Goal: Task Accomplishment & Management: Use online tool/utility

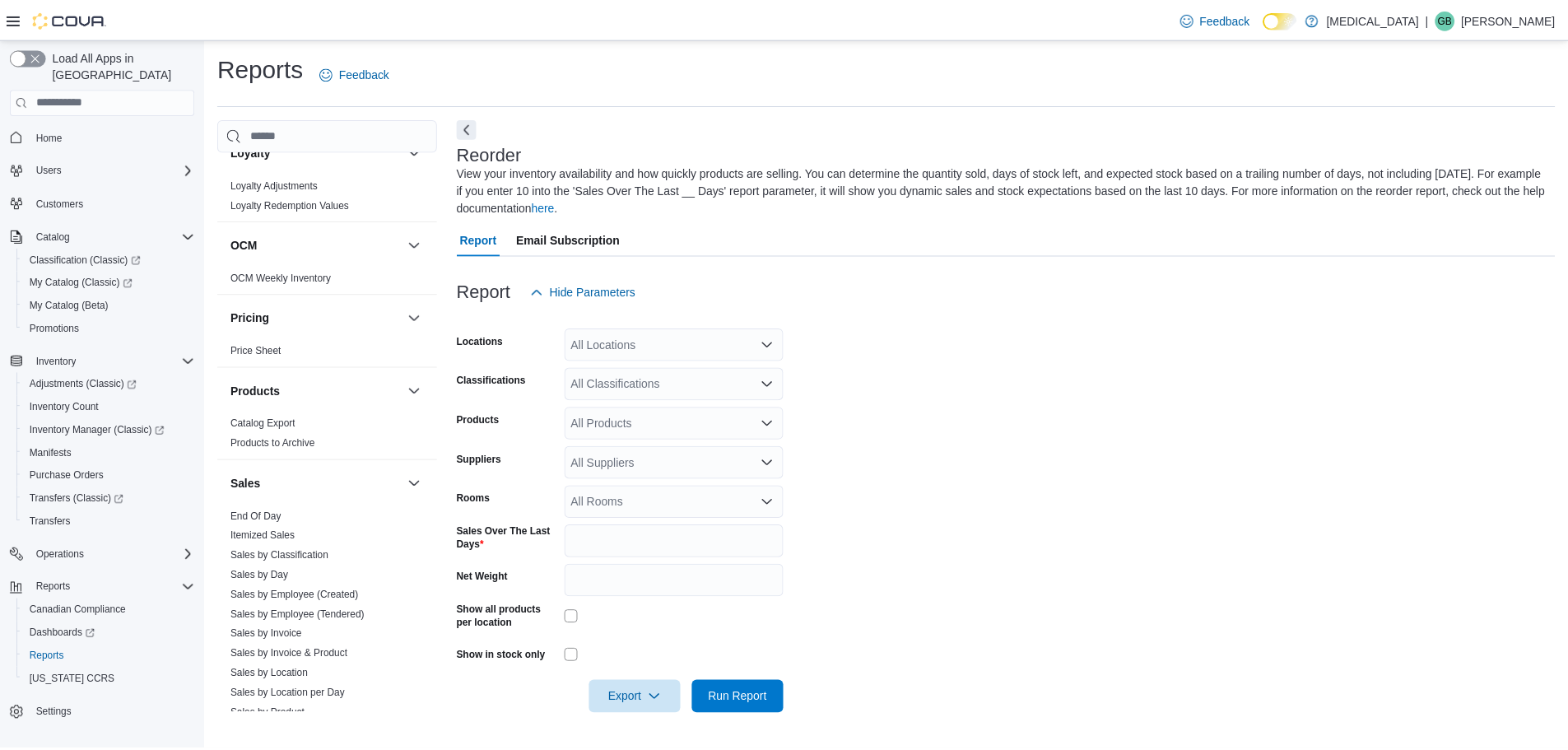
scroll to position [1025, 0]
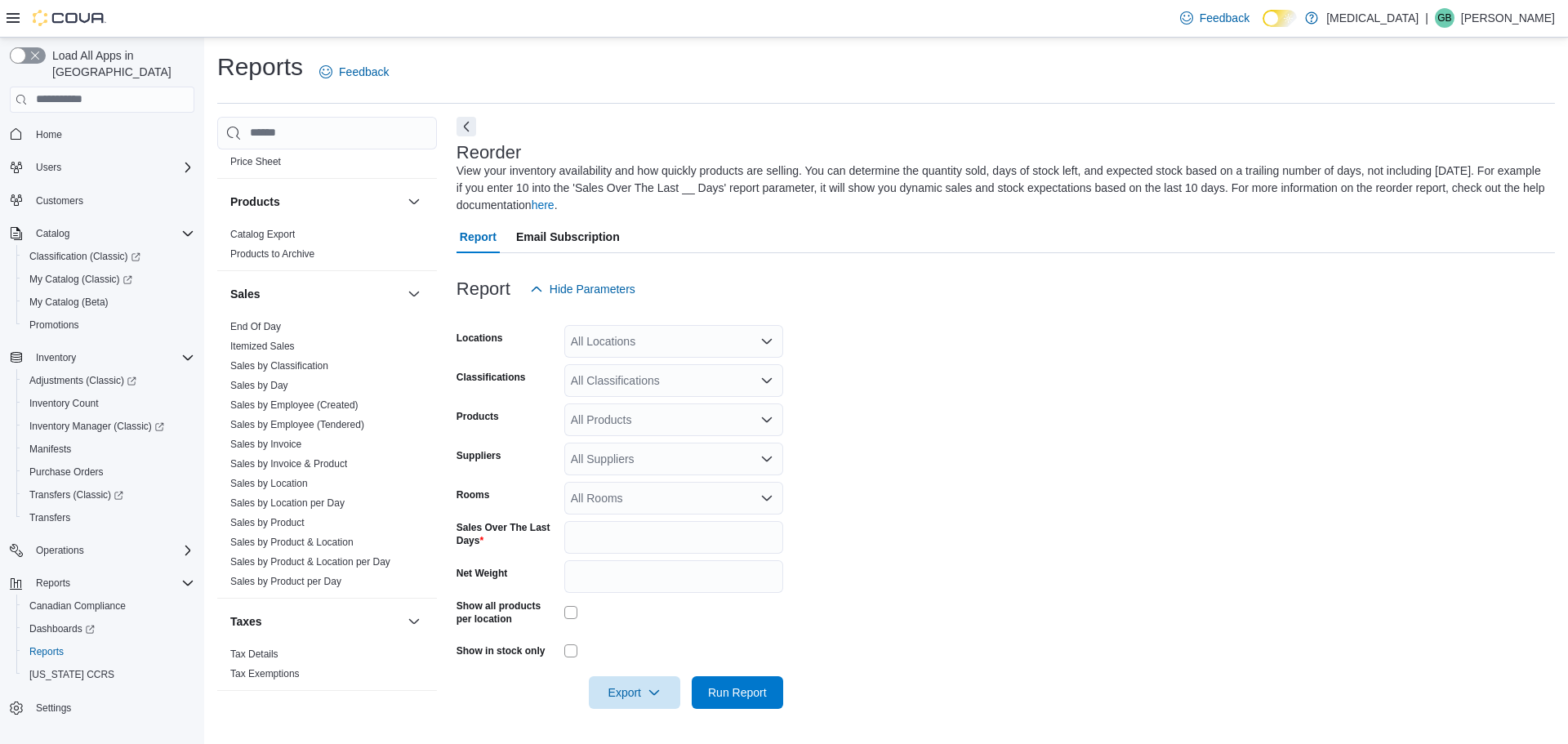
drag, startPoint x: 273, startPoint y: 482, endPoint x: 507, endPoint y: 416, distance: 243.1
click at [273, 482] on link "Sales by Location" at bounding box center [269, 483] width 77 height 11
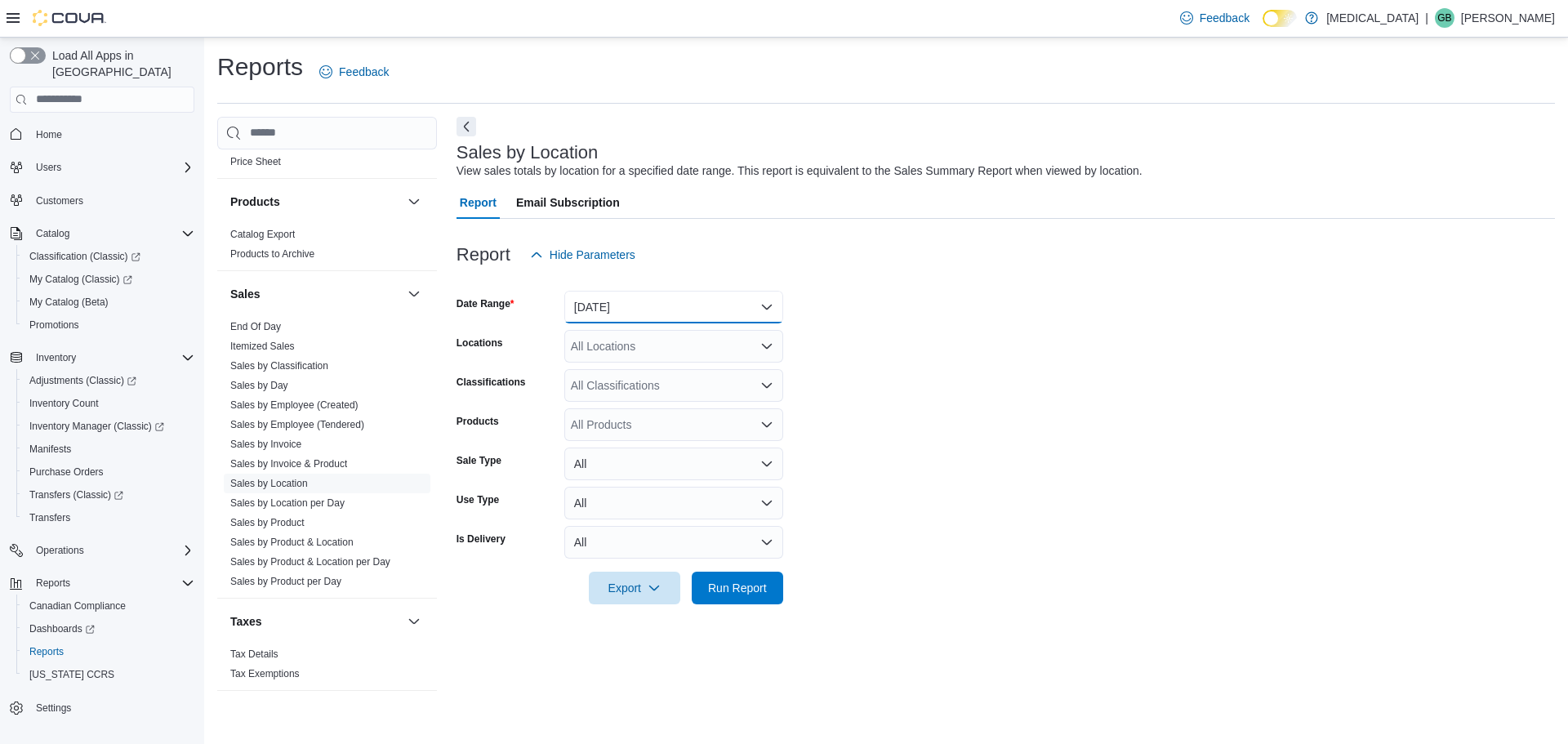
click at [652, 305] on button "[DATE]" at bounding box center [673, 306] width 219 height 33
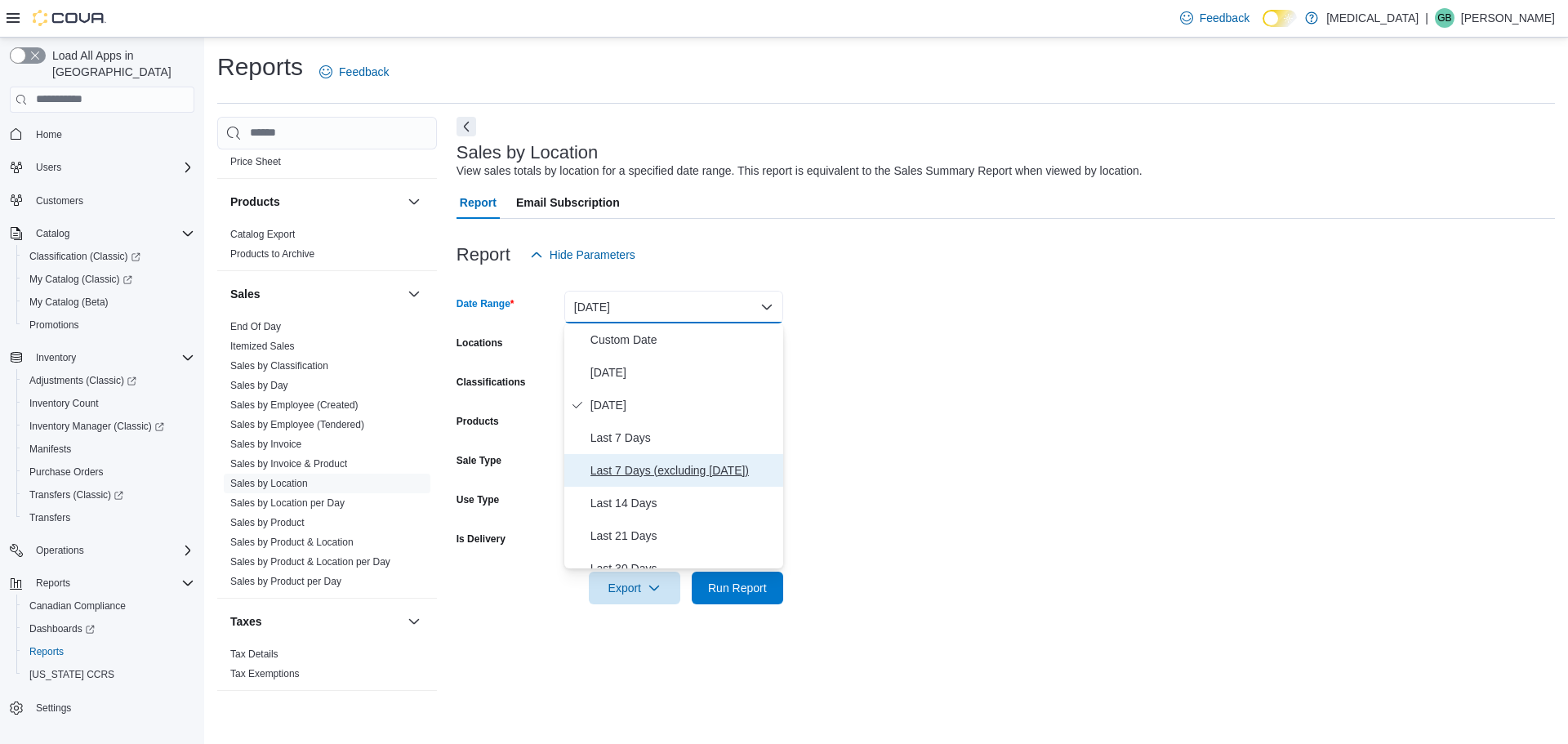
click at [652, 469] on span "Last 7 Days (excluding [DATE])" at bounding box center [684, 470] width 187 height 19
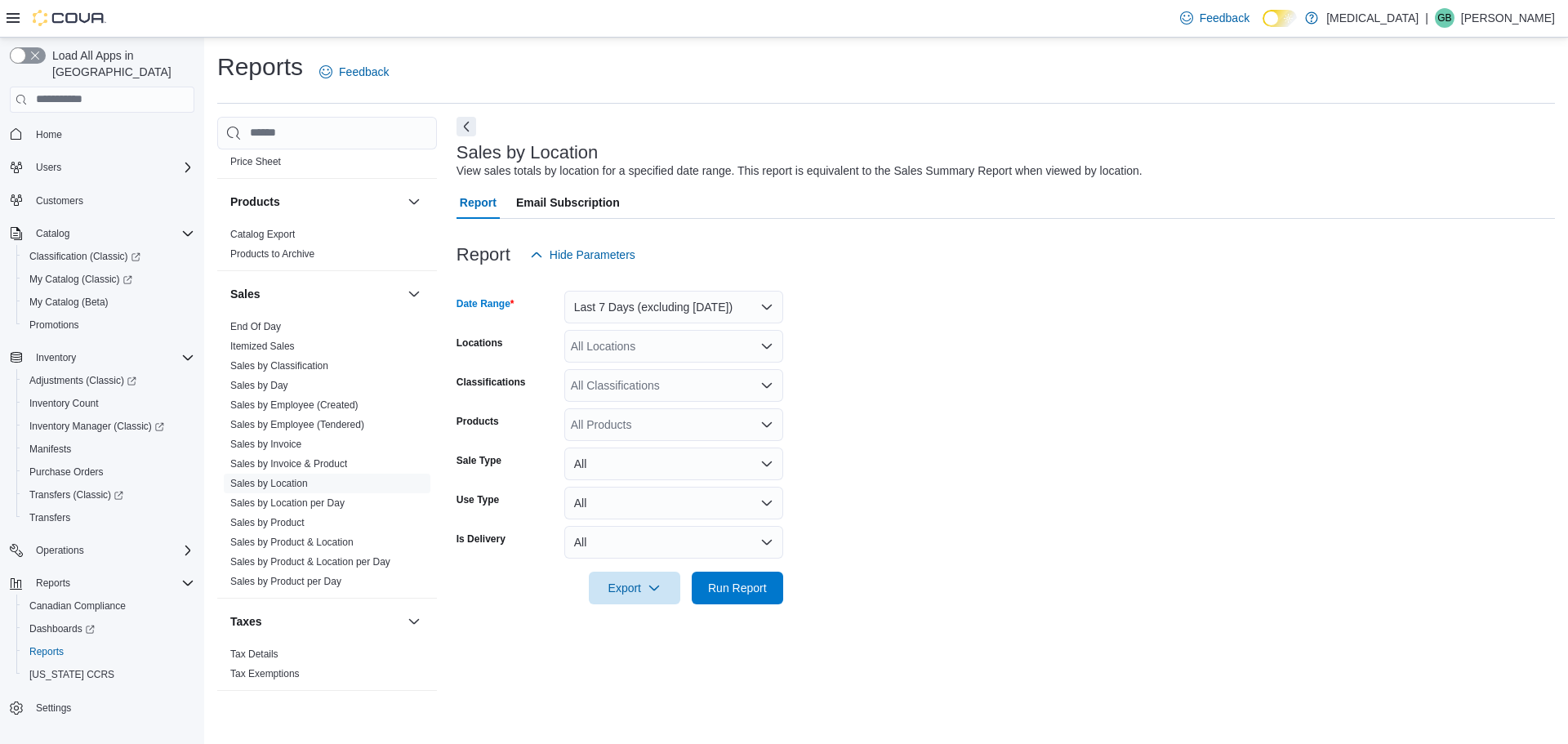
click at [714, 343] on div "All Locations" at bounding box center [673, 346] width 219 height 33
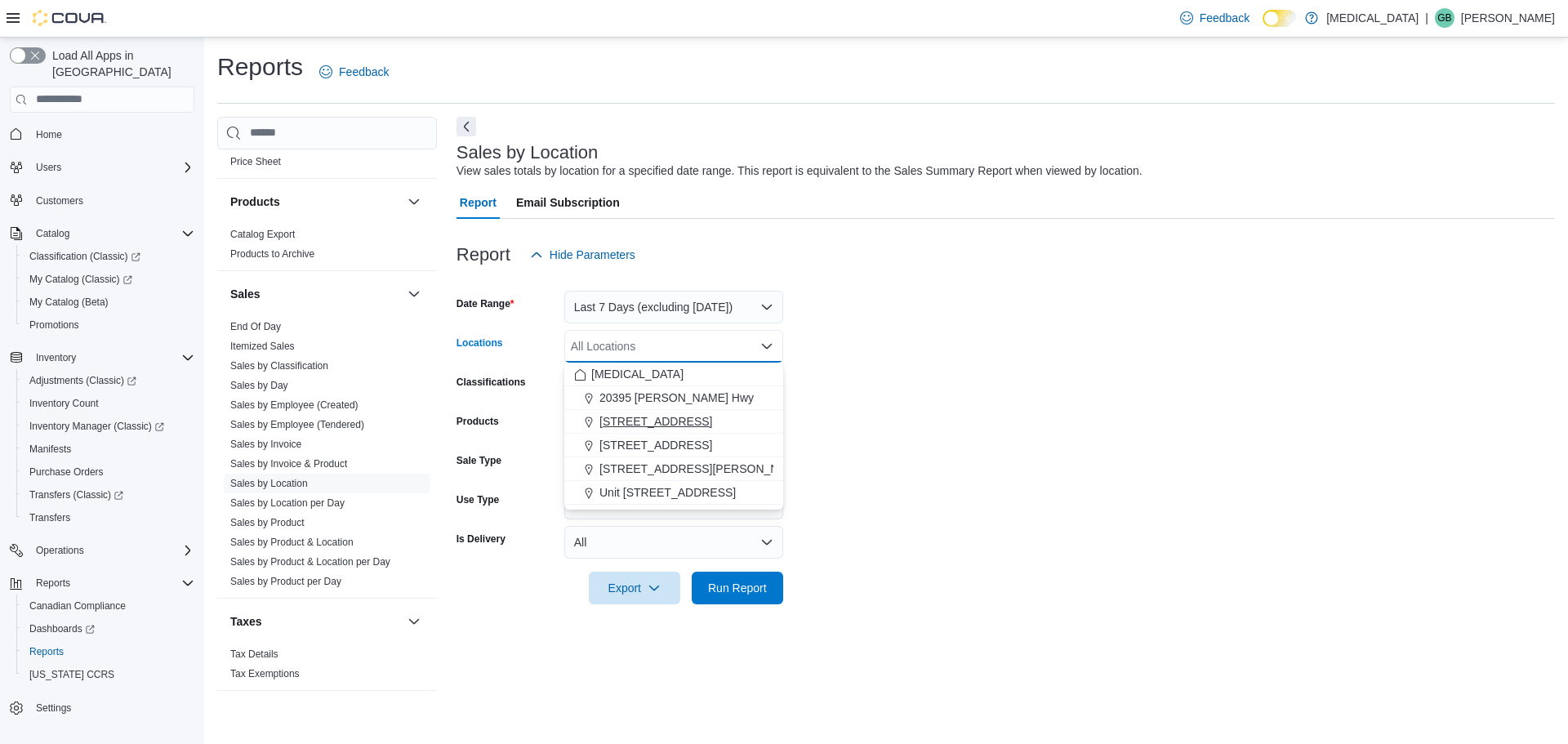
click at [657, 411] on button "[STREET_ADDRESS]" at bounding box center [673, 421] width 219 height 24
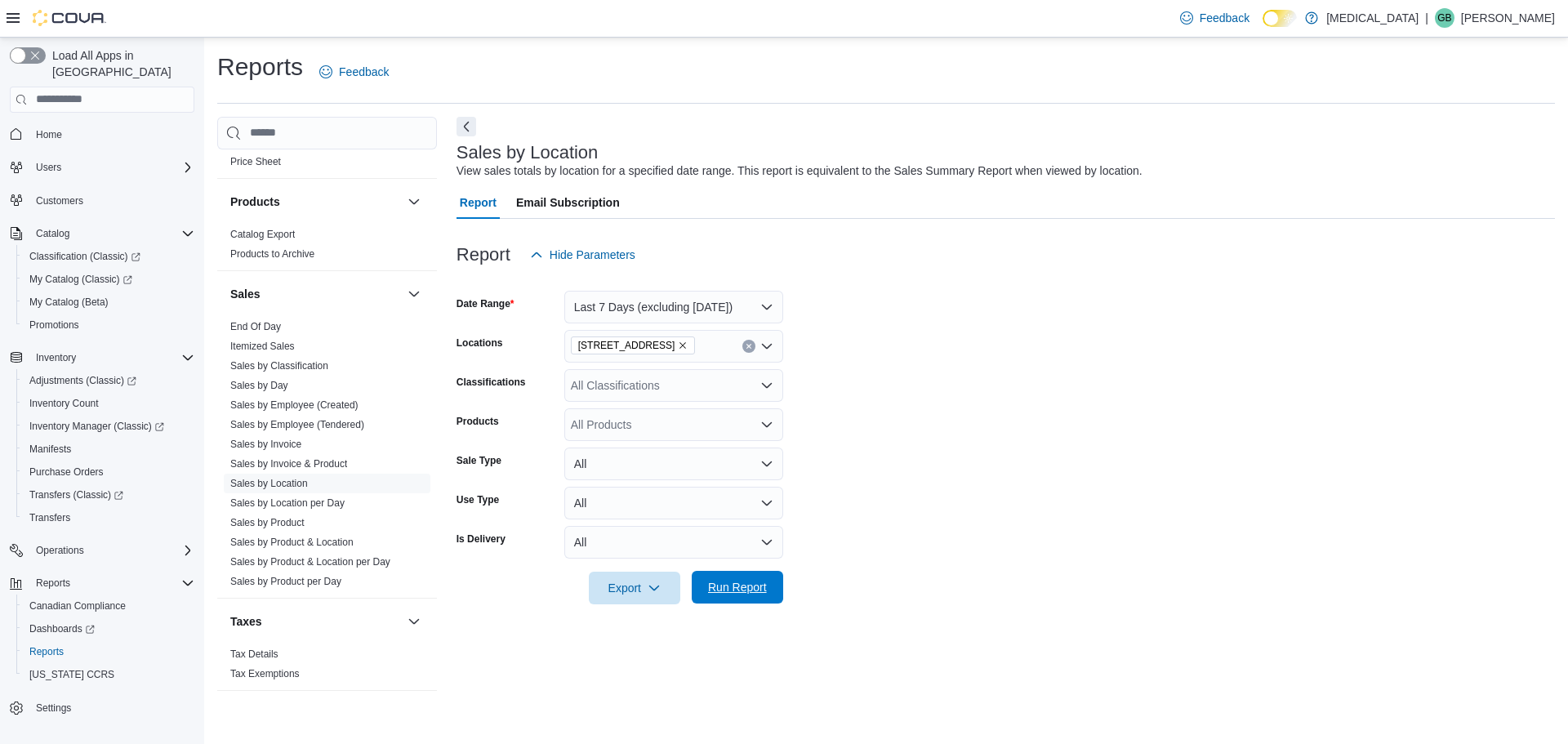
click at [756, 583] on span "Run Report" at bounding box center [737, 587] width 59 height 17
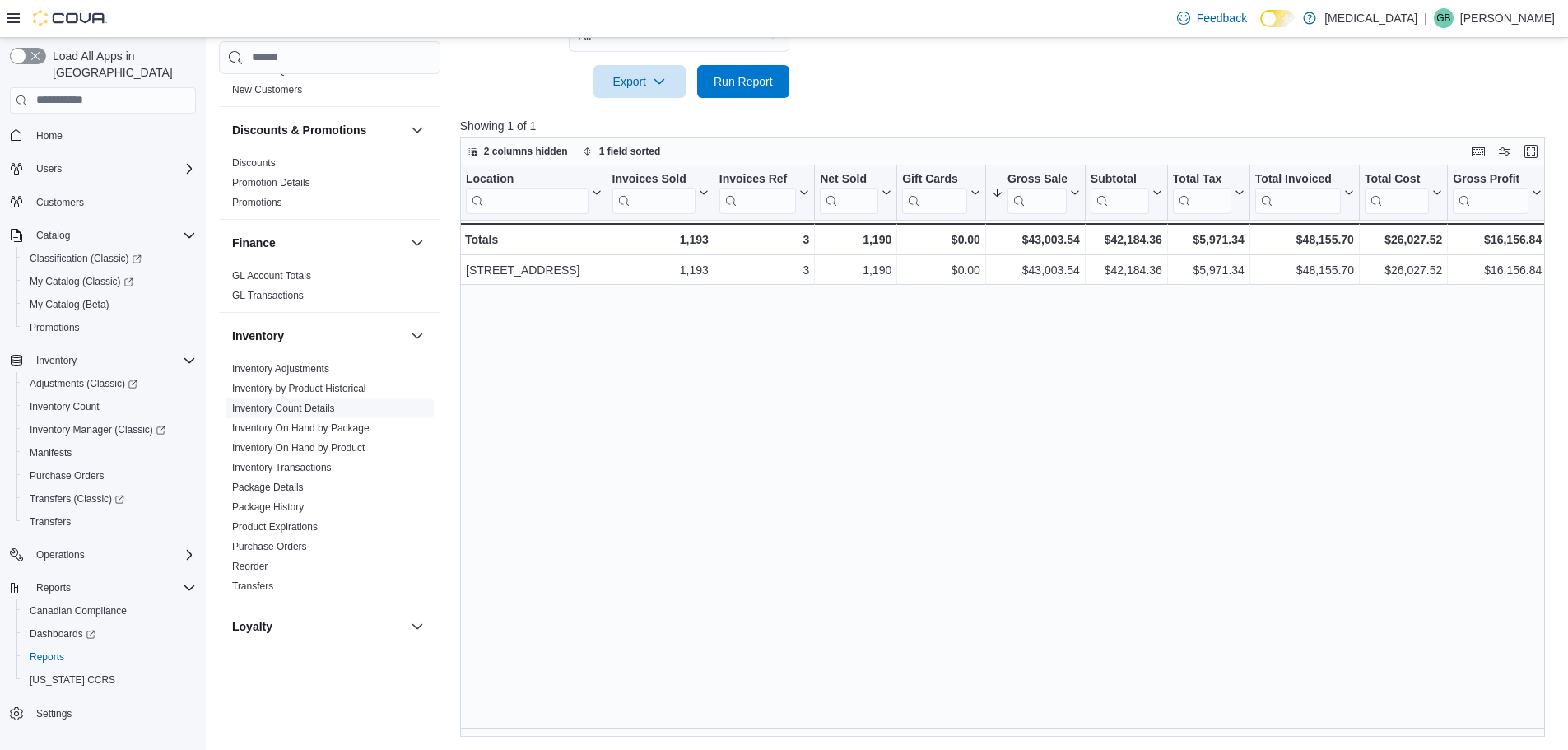
scroll to position [284, 0]
click at [327, 431] on link "Inventory On Hand by Package" at bounding box center [301, 429] width 137 height 12
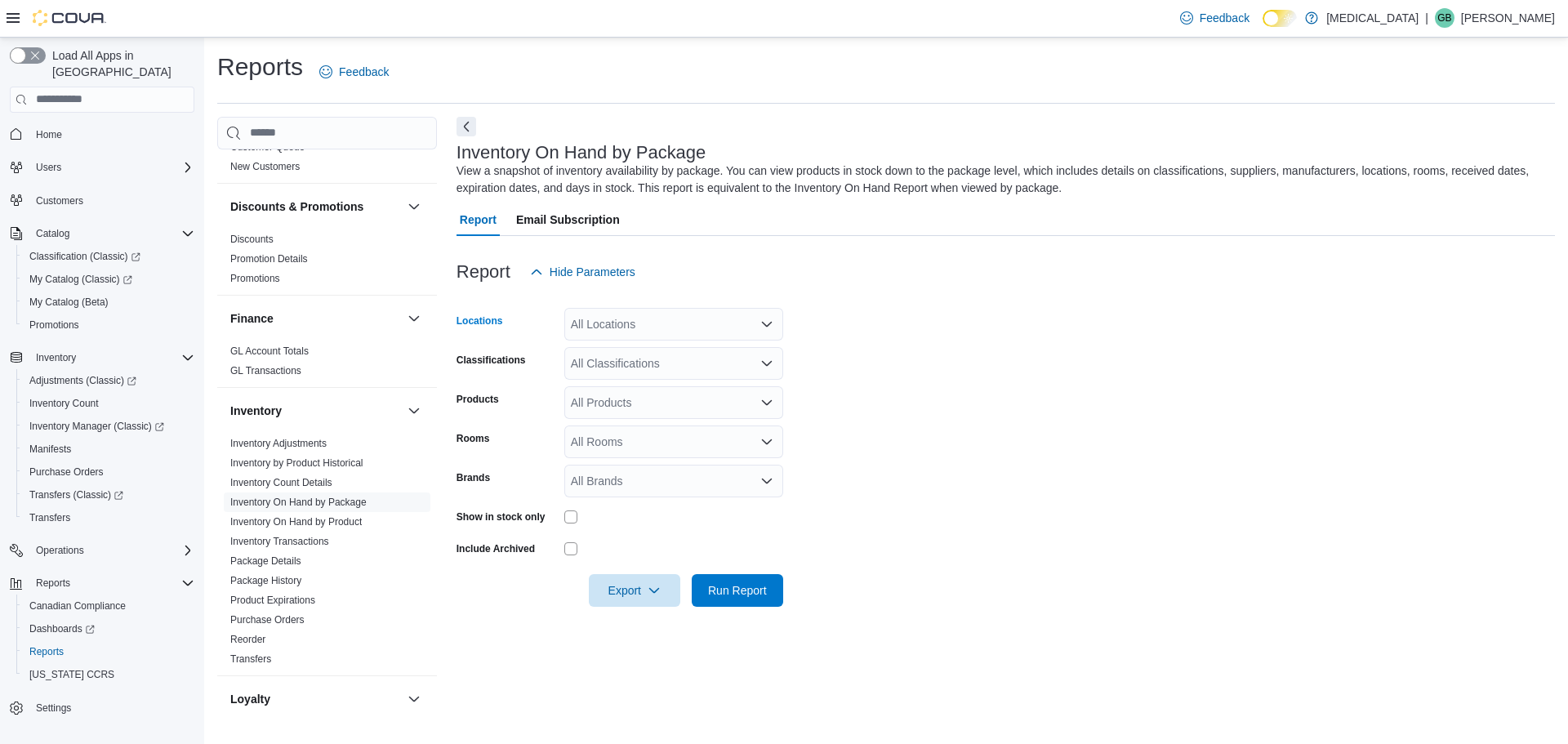
click at [668, 326] on div "All Locations" at bounding box center [673, 324] width 219 height 33
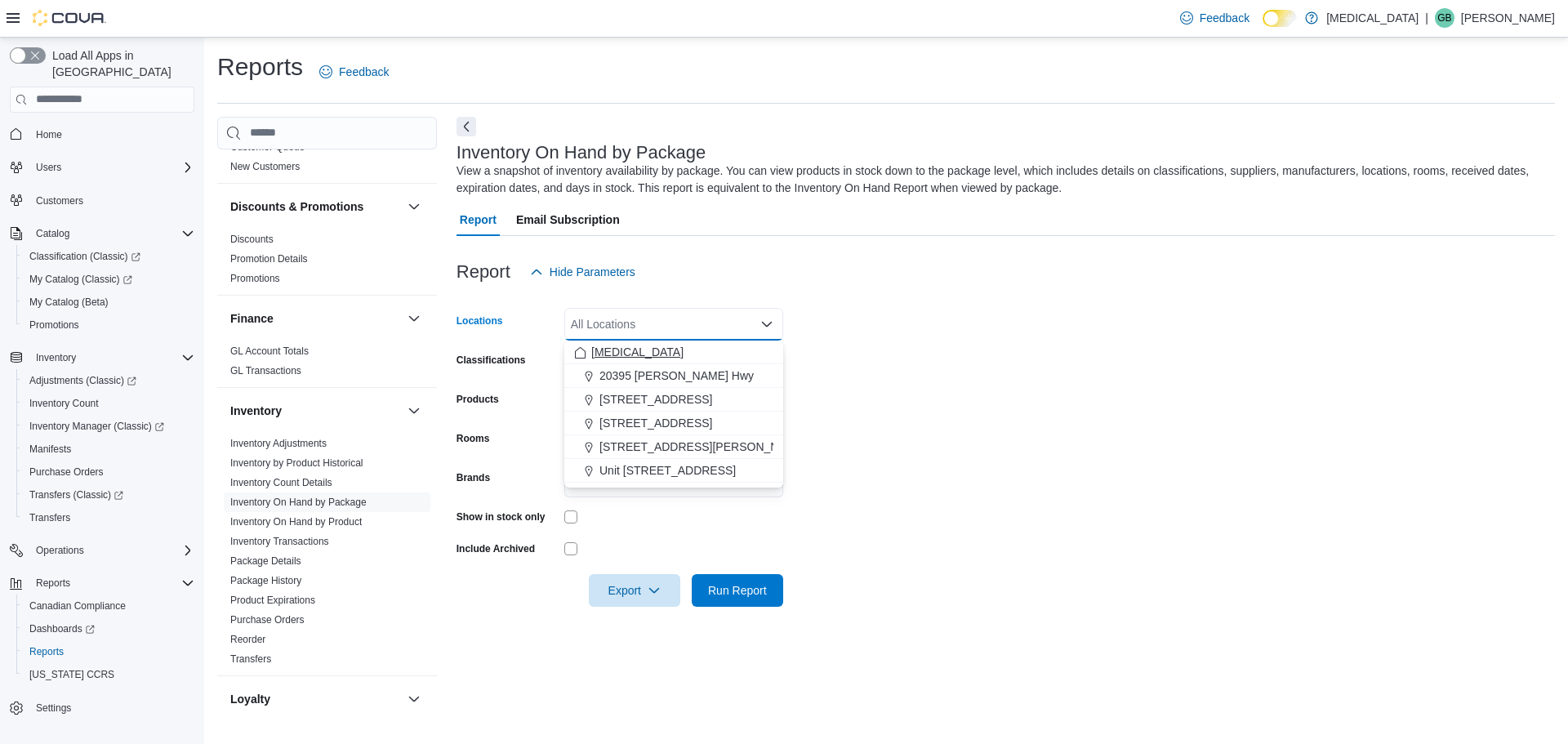
click at [614, 346] on span "[MEDICAL_DATA]" at bounding box center [637, 352] width 92 height 17
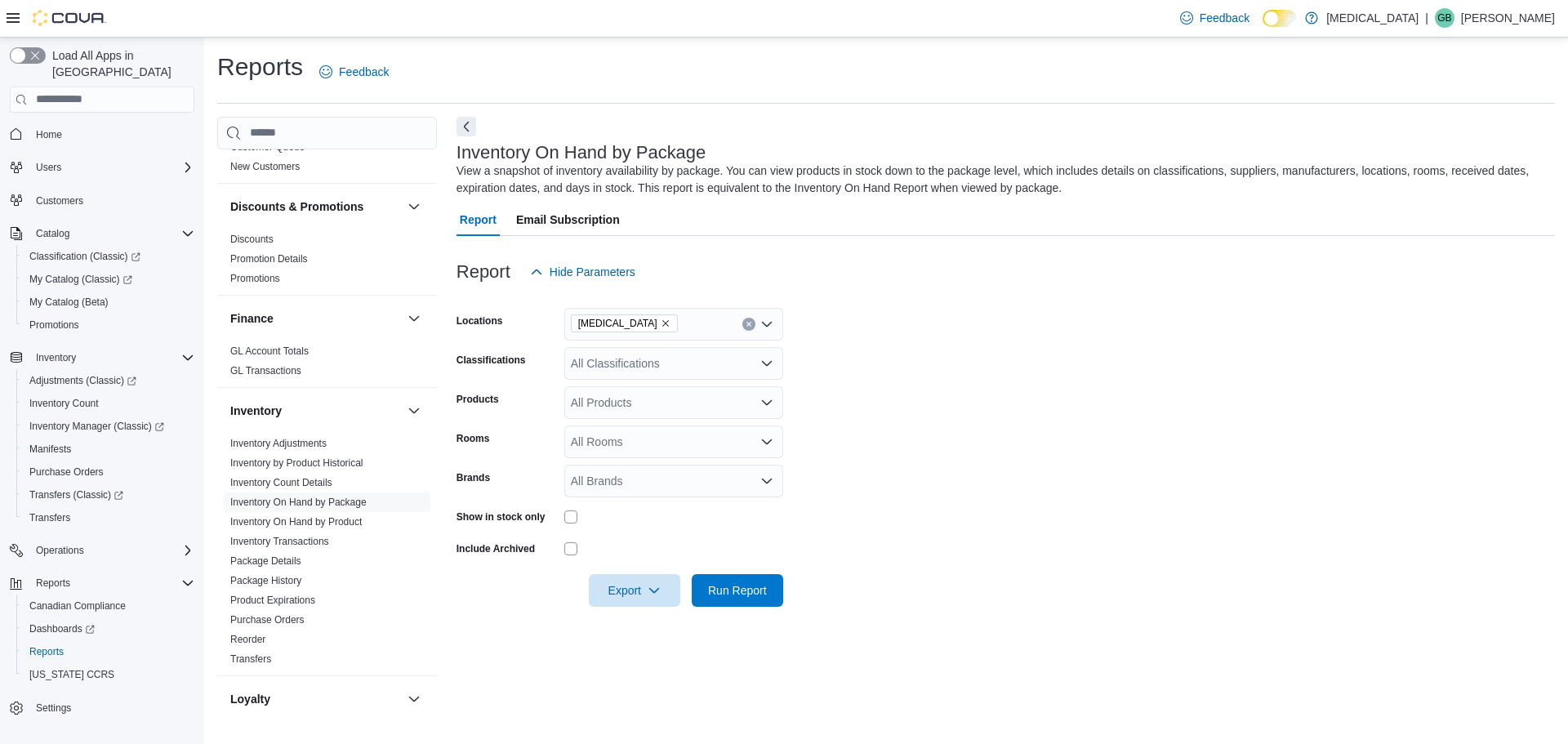
click at [980, 351] on form "Locations [MEDICAL_DATA] Classifications All Classifications Products All Produ…" at bounding box center [1006, 448] width 1099 height 318
click at [764, 580] on span "Run Report" at bounding box center [737, 589] width 72 height 33
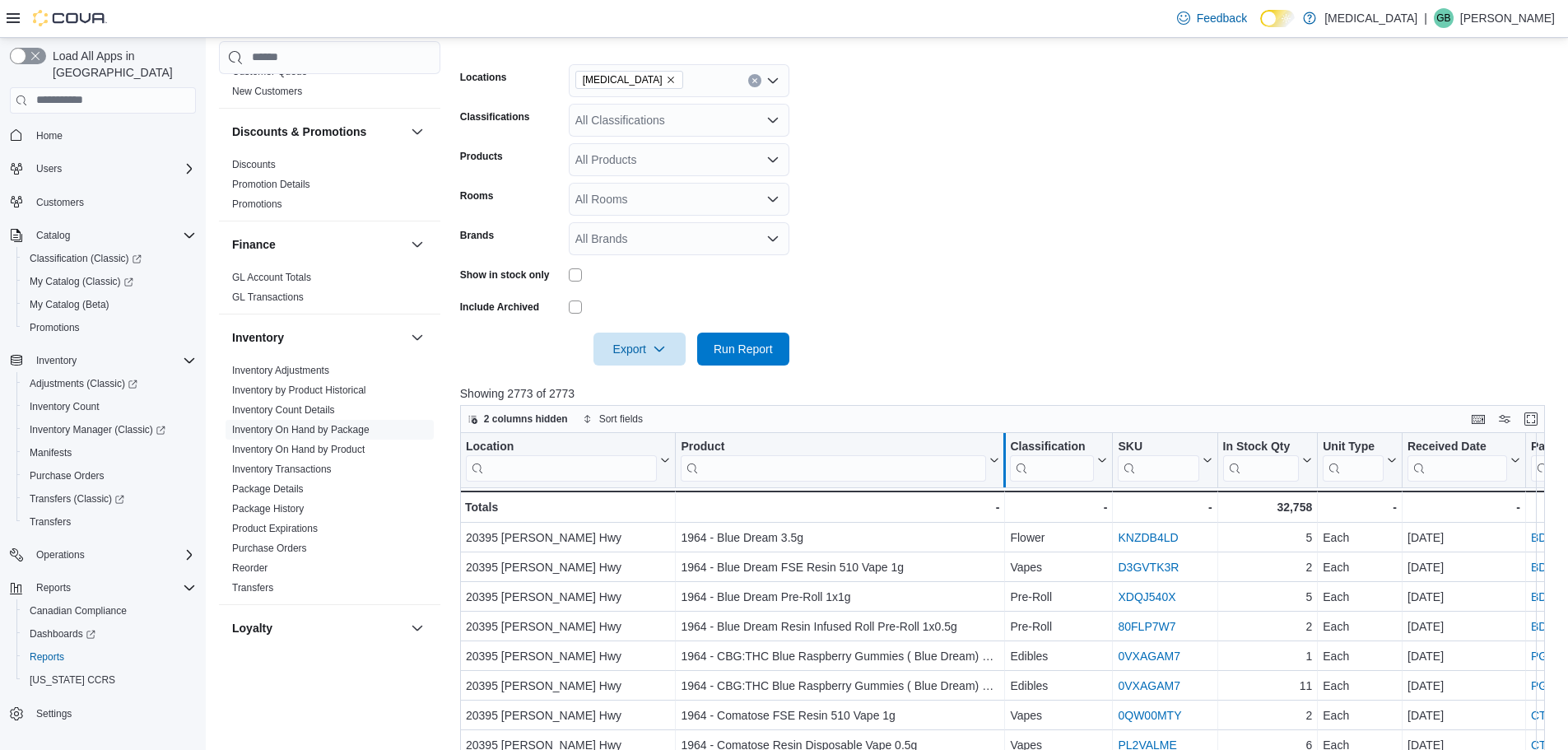
scroll to position [246, 0]
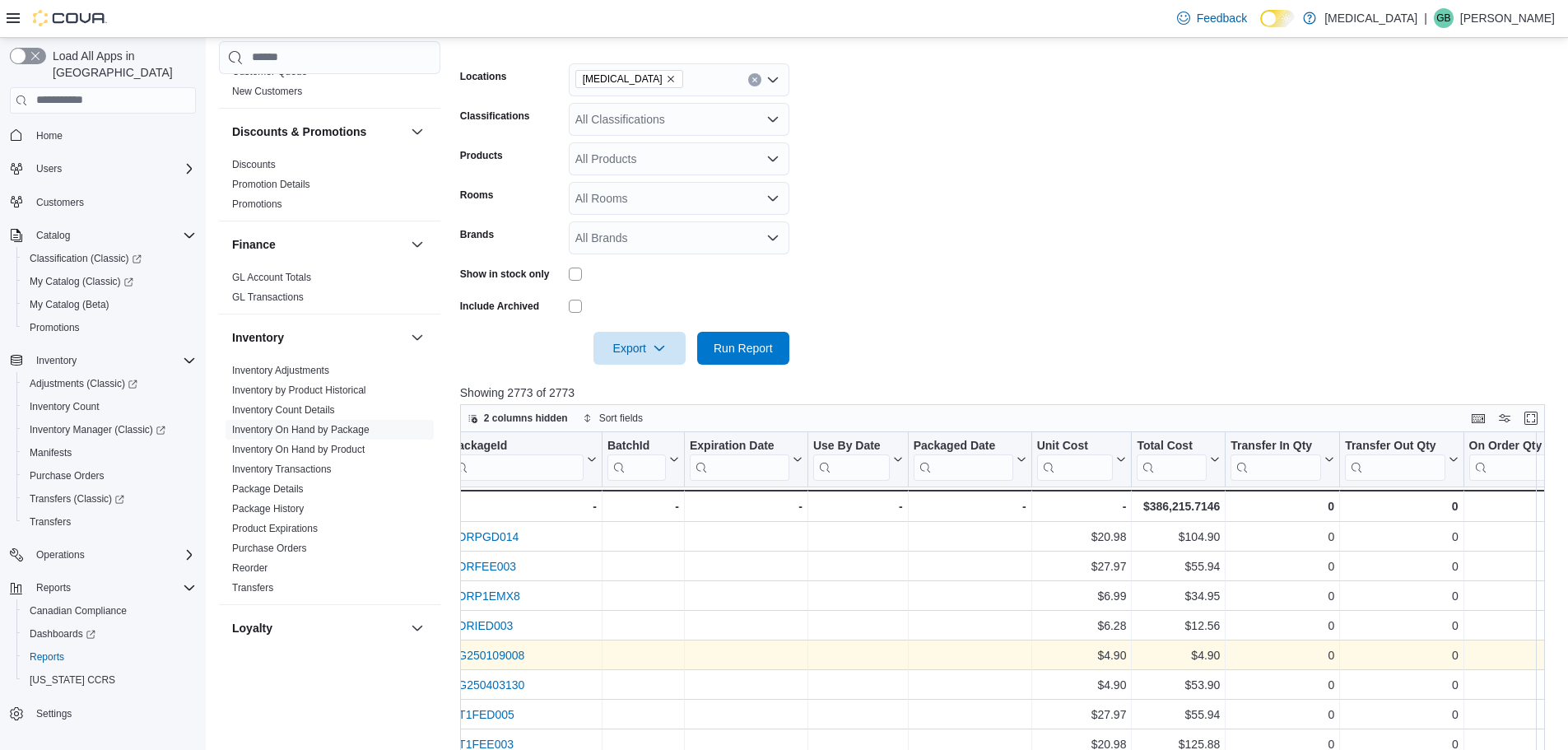
drag, startPoint x: 966, startPoint y: 654, endPoint x: 1015, endPoint y: 647, distance: 49.5
